Goal: Download file/media

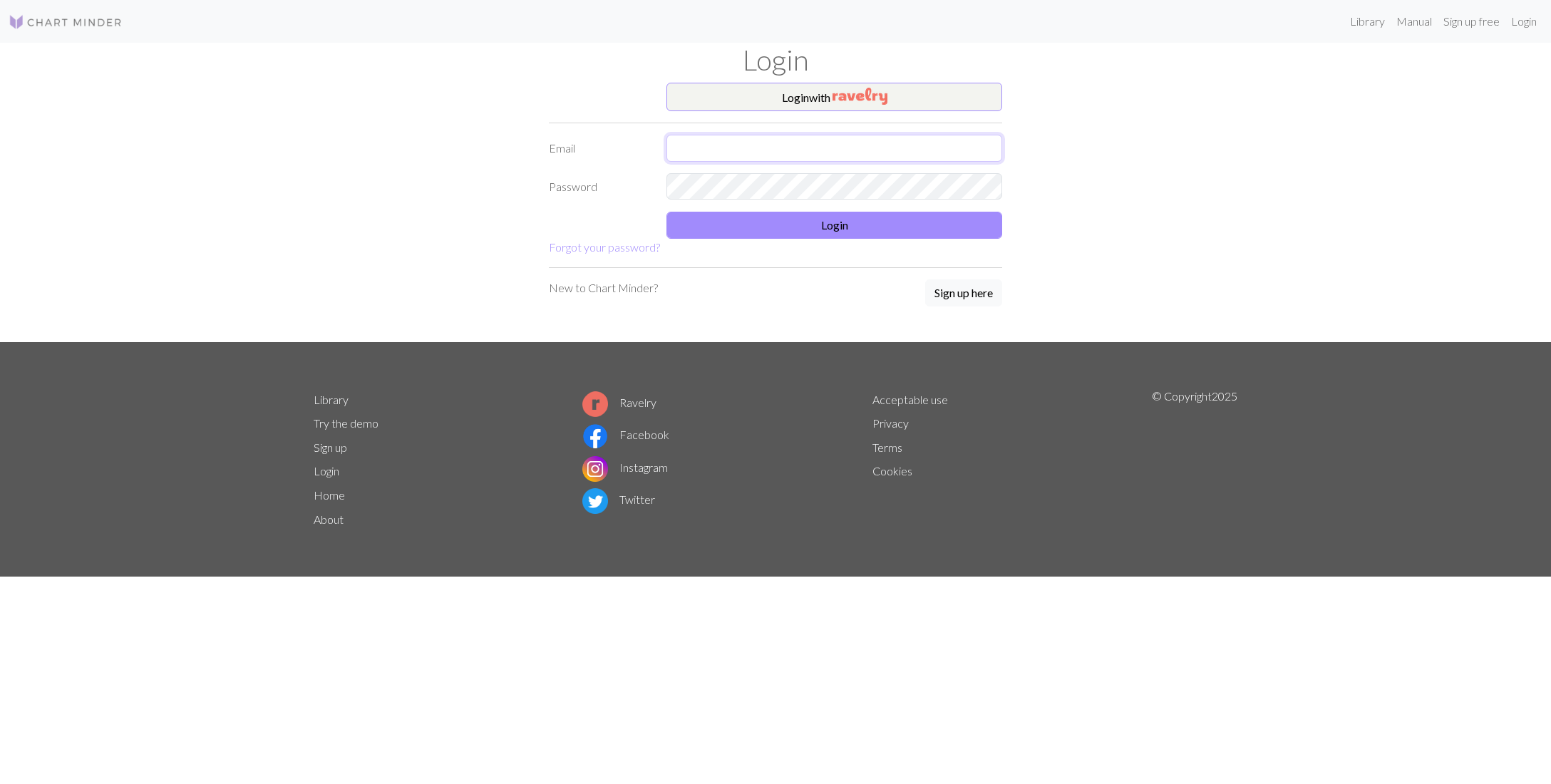
click at [739, 149] on input "text" at bounding box center [834, 148] width 336 height 27
type input "[EMAIL_ADDRESS][DOMAIN_NAME]"
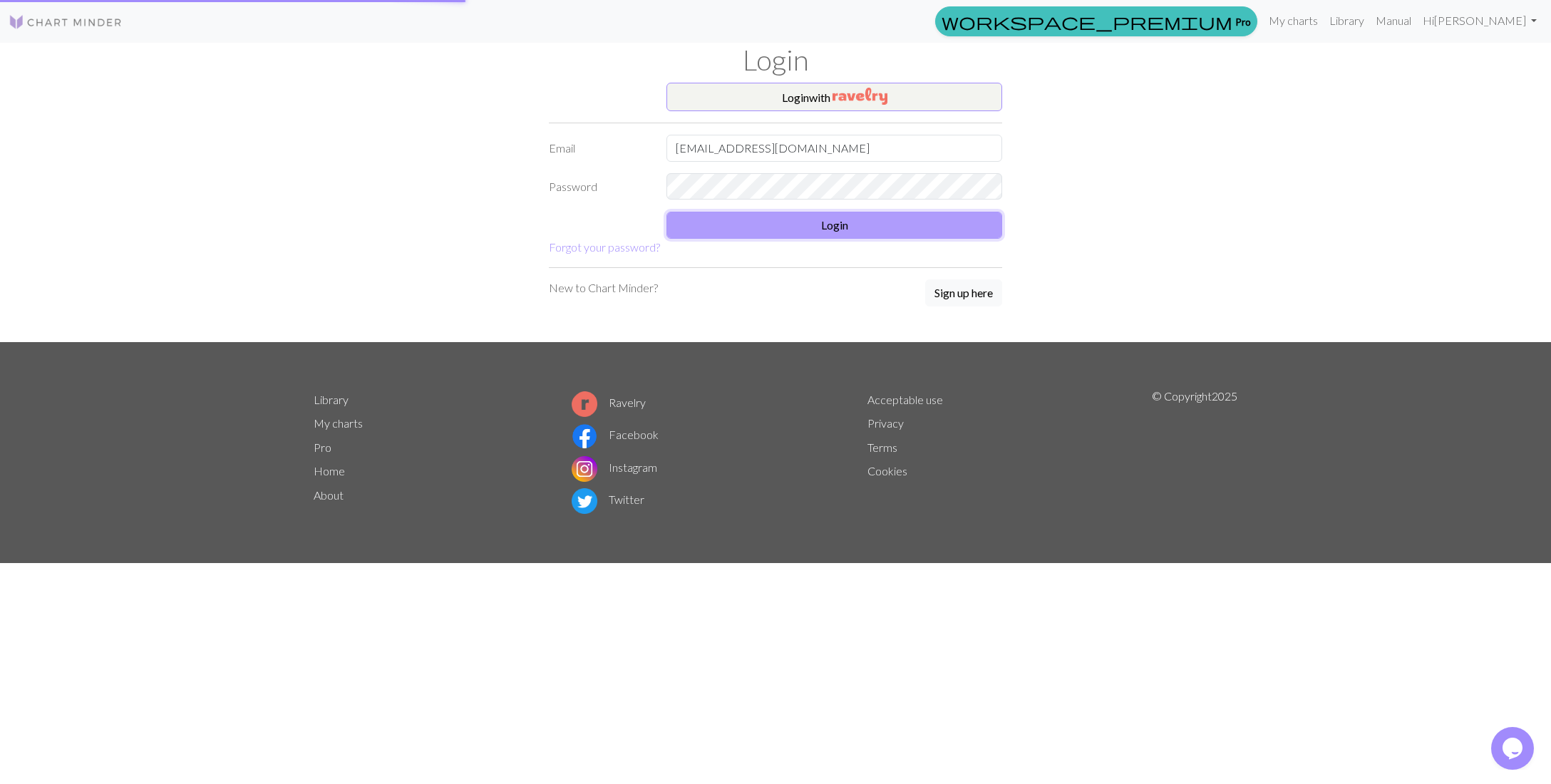
click at [760, 219] on button "Login" at bounding box center [834, 225] width 336 height 27
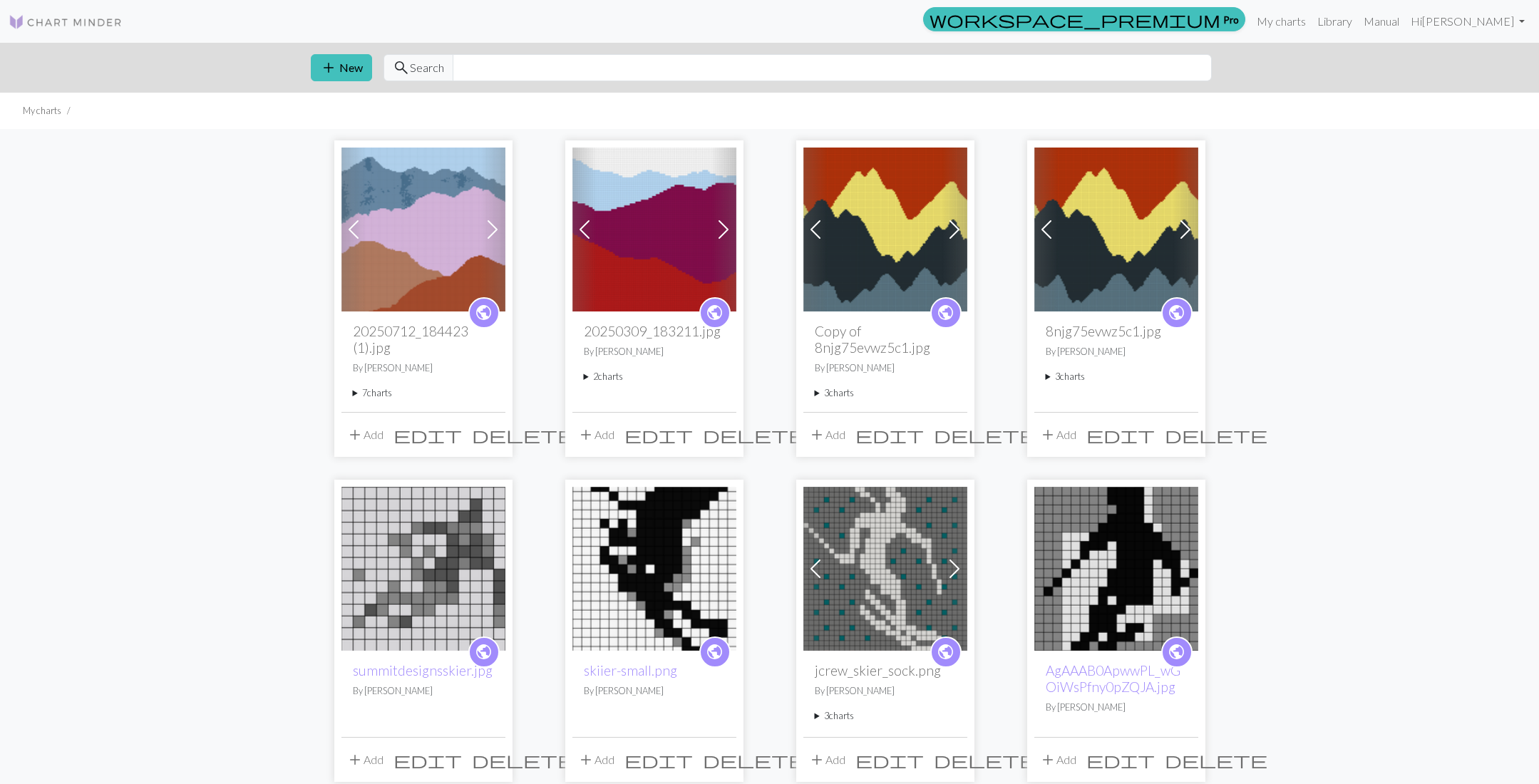
click at [373, 392] on summary "7 charts" at bounding box center [423, 392] width 141 height 14
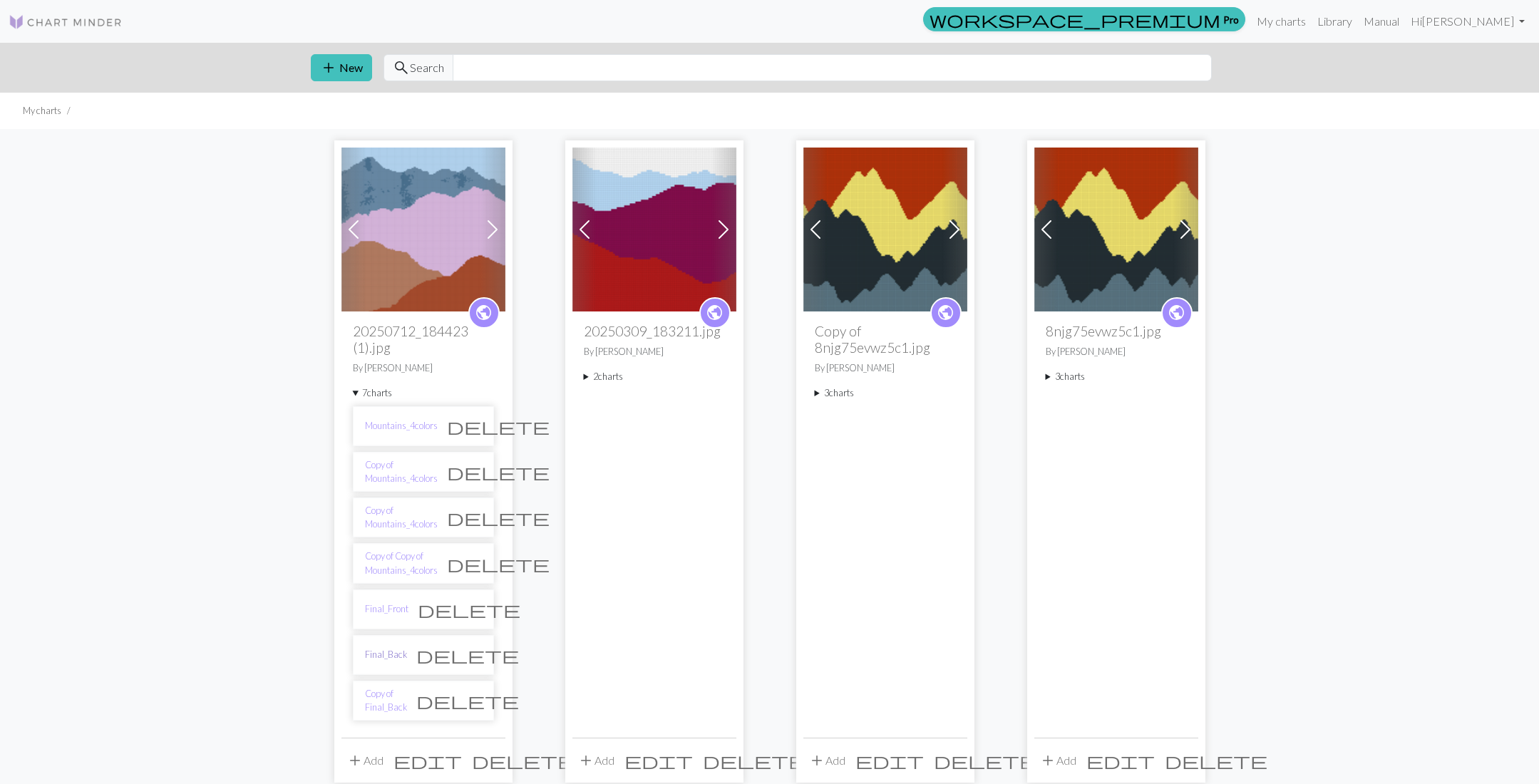
click at [380, 650] on link "Final_Back" at bounding box center [386, 655] width 42 height 14
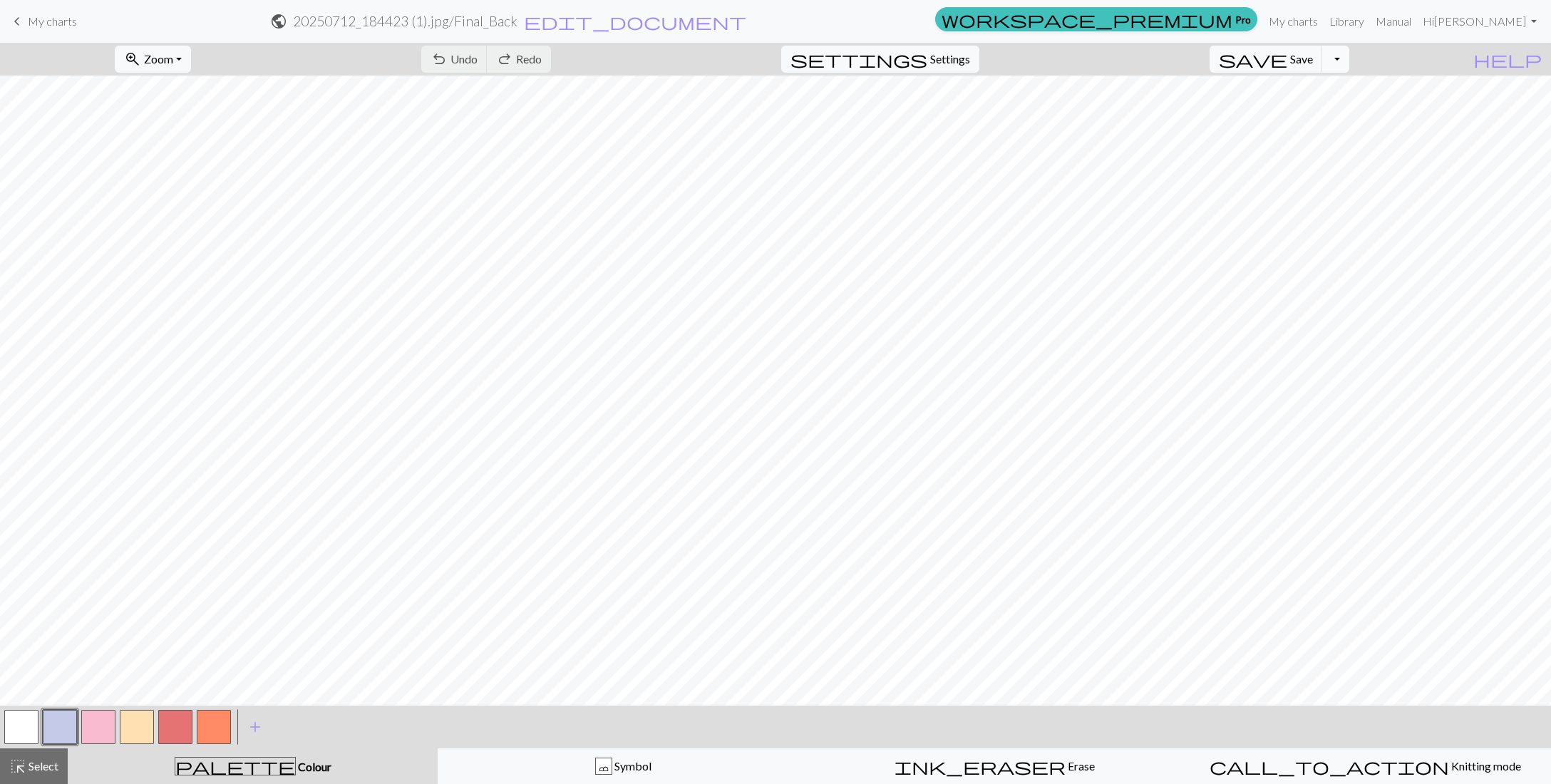
click at [1350, 62] on button "Toggle Dropdown" at bounding box center [1335, 58] width 27 height 27
click at [1345, 110] on button "save_alt Download" at bounding box center [1231, 112] width 235 height 23
